Goal: Obtain resource: Download file/media

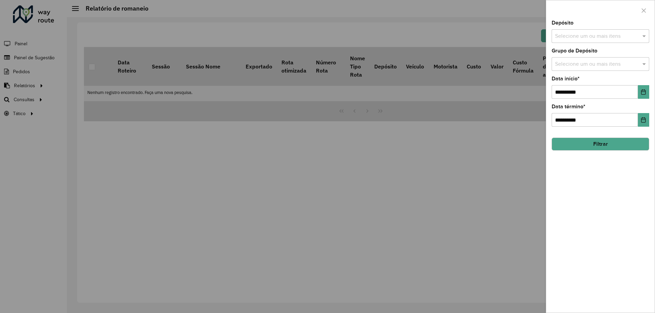
click at [514, 168] on div at bounding box center [327, 156] width 655 height 313
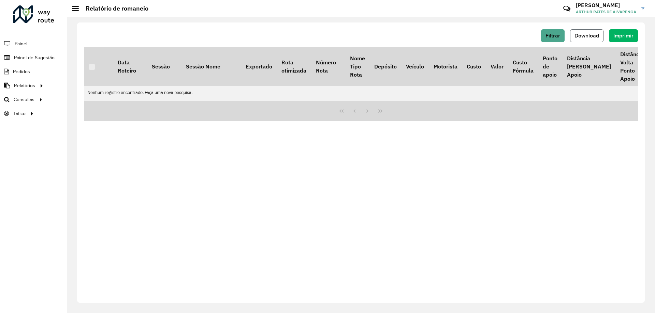
click at [590, 39] on button "Download" at bounding box center [586, 35] width 33 height 13
click at [591, 34] on span "Download" at bounding box center [586, 36] width 25 height 6
click at [597, 34] on span "Download" at bounding box center [586, 36] width 25 height 6
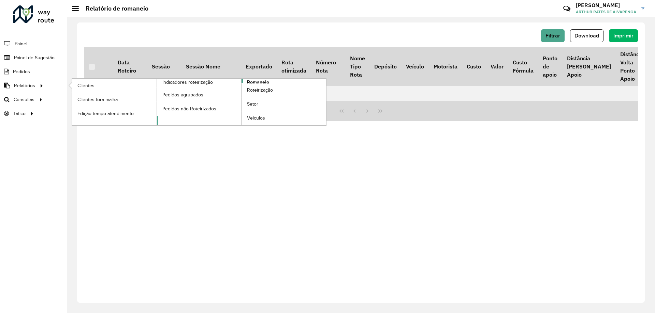
click at [258, 80] on span "Romaneio" at bounding box center [258, 82] width 22 height 7
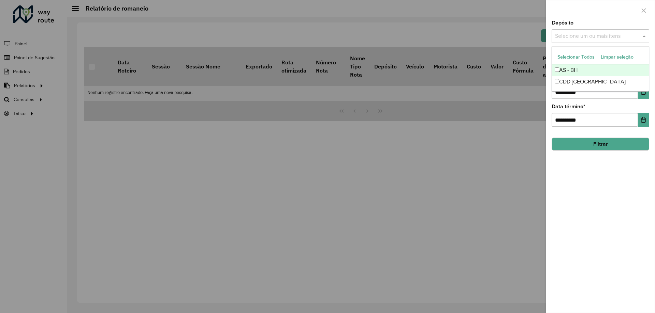
click at [578, 31] on div "Selecione um ou mais itens" at bounding box center [600, 36] width 98 height 14
drag, startPoint x: 570, startPoint y: 80, endPoint x: 580, endPoint y: 97, distance: 19.7
click at [569, 80] on div "CDD [GEOGRAPHIC_DATA]" at bounding box center [600, 82] width 97 height 12
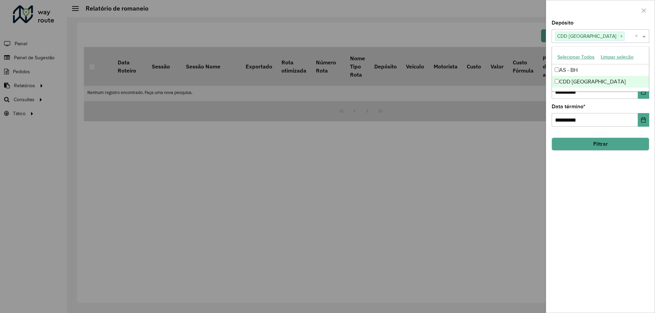
click at [618, 174] on div "**********" at bounding box center [600, 166] width 108 height 293
click at [605, 145] on button "Filtrar" at bounding box center [600, 144] width 98 height 13
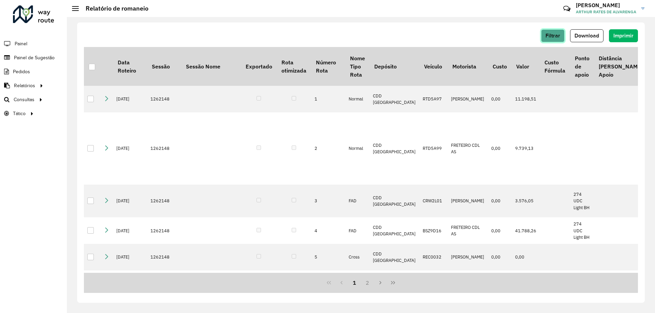
click at [559, 38] on span "Filtrar" at bounding box center [552, 36] width 15 height 6
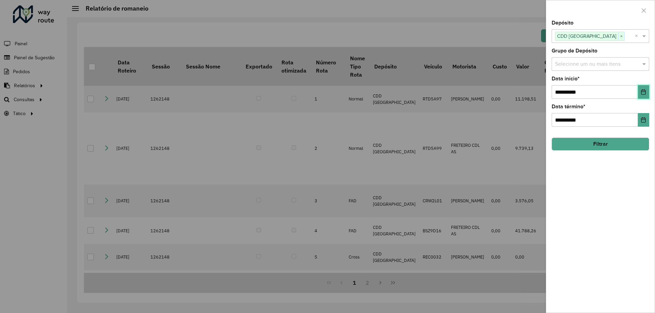
click at [642, 92] on icon "Choose Date" at bounding box center [642, 91] width 5 height 5
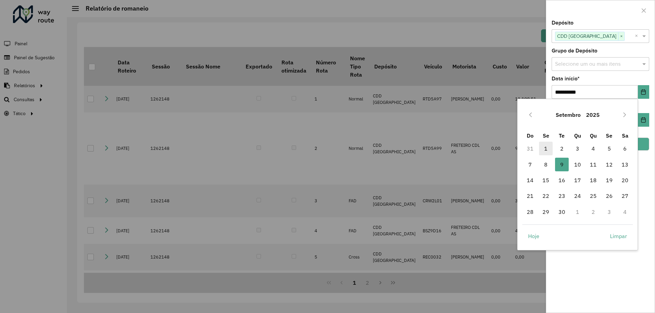
click at [546, 145] on span "1" at bounding box center [546, 149] width 14 height 14
type input "**********"
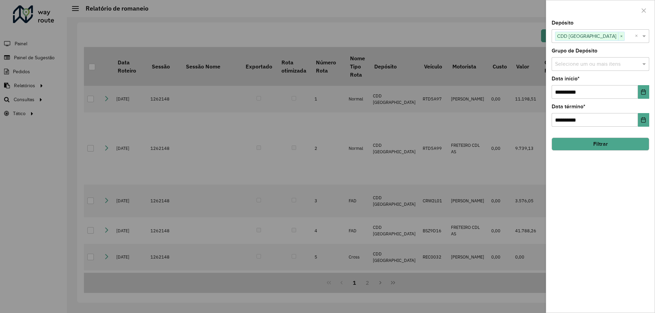
click at [606, 145] on button "Filtrar" at bounding box center [600, 144] width 98 height 13
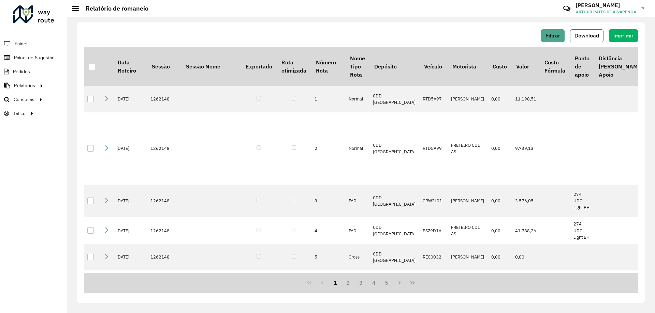
click at [575, 35] on span "Download" at bounding box center [586, 36] width 25 height 6
